Goal: Go to known website: Access a specific website the user already knows

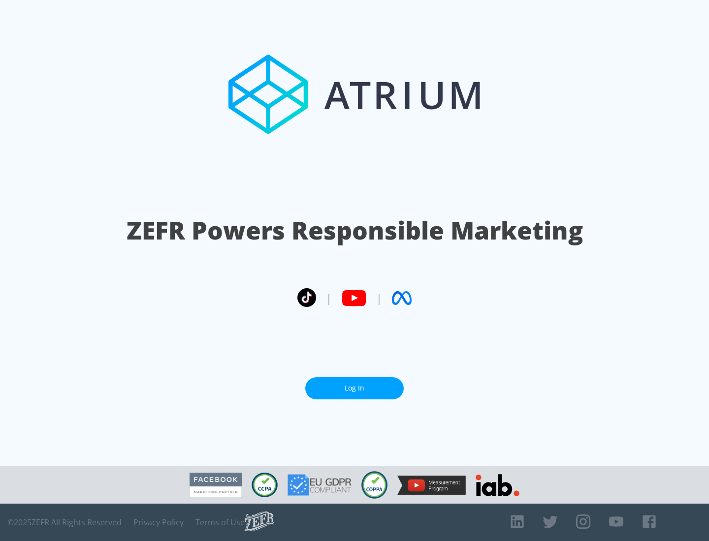
click at [354, 388] on link "Log In" at bounding box center [354, 389] width 98 height 22
